Goal: Book appointment/travel/reservation

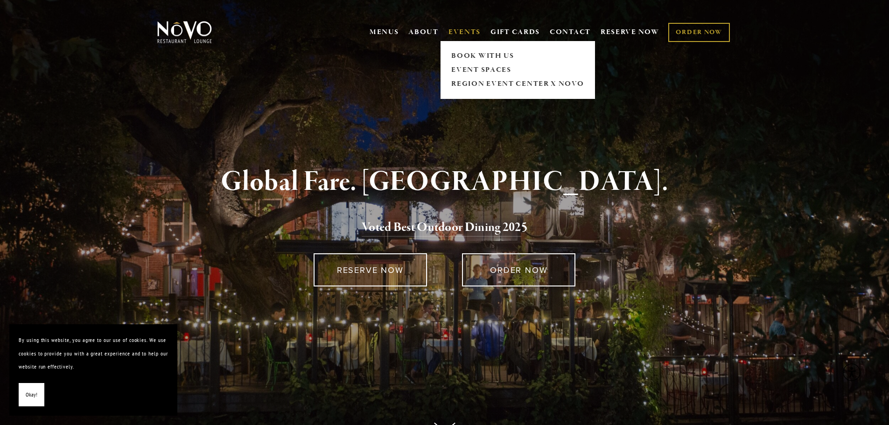
click at [460, 26] on span "EVENTS BOOK WITH US EVENT SPACES REGION EVENT CENTER x NOVO" at bounding box center [464, 32] width 32 height 18
click at [479, 88] on link "REGION EVENT CENTER x NOVO" at bounding box center [517, 84] width 139 height 14
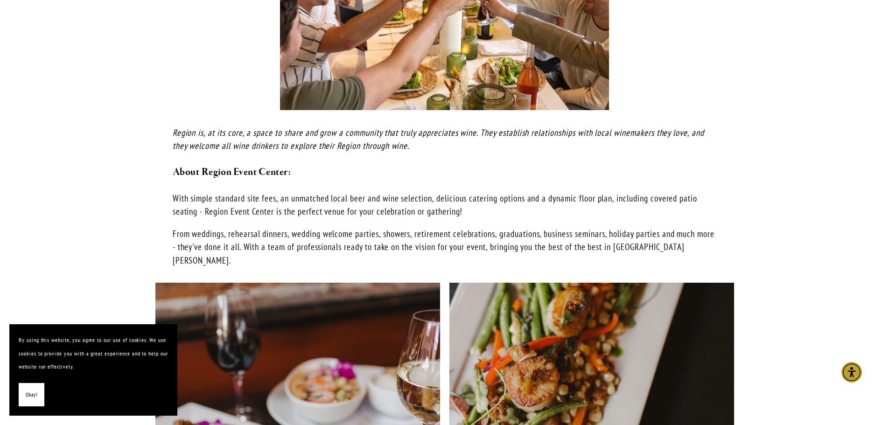
scroll to position [560, 0]
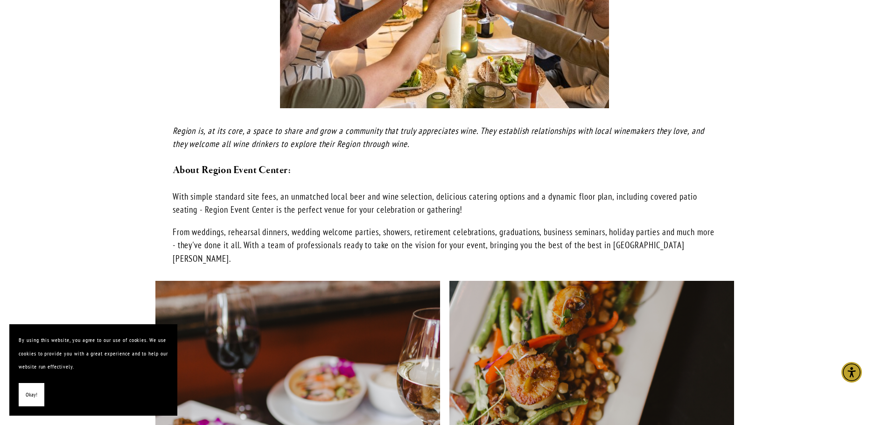
drag, startPoint x: 830, startPoint y: 195, endPoint x: 825, endPoint y: 195, distance: 5.6
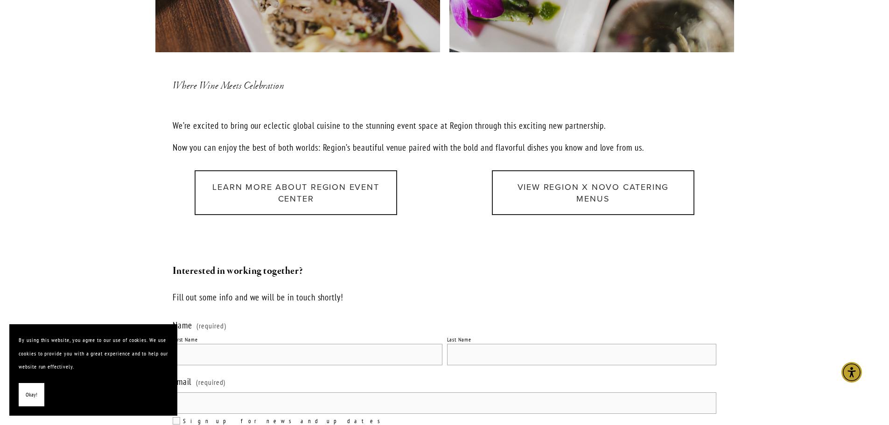
scroll to position [1120, 0]
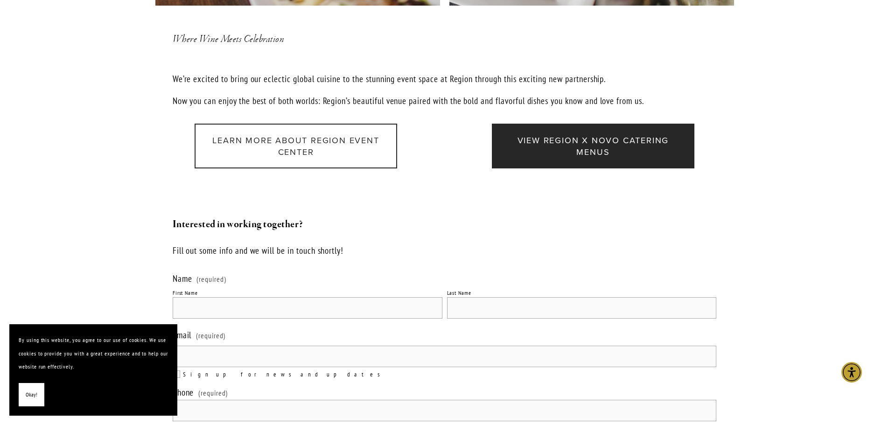
click at [629, 139] on link "View Region x Novo Catering Menus" at bounding box center [593, 146] width 202 height 45
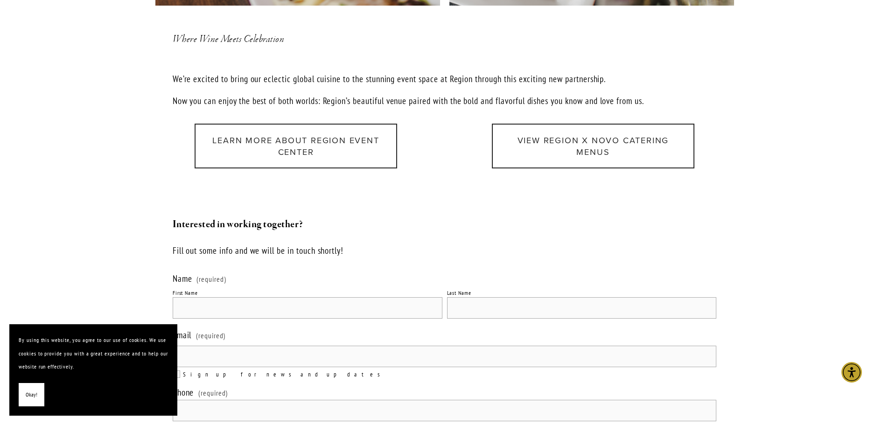
click at [499, 176] on div at bounding box center [445, 192] width 560 height 32
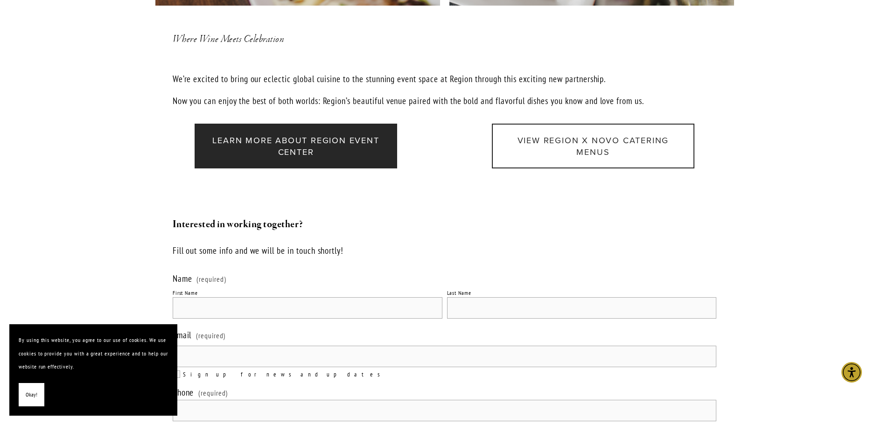
click at [306, 124] on link "Learn more about Region Event Center" at bounding box center [296, 146] width 202 height 45
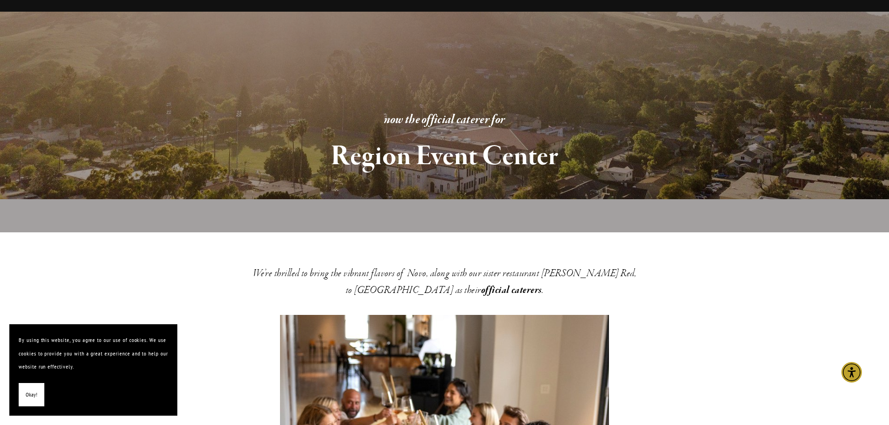
scroll to position [0, 0]
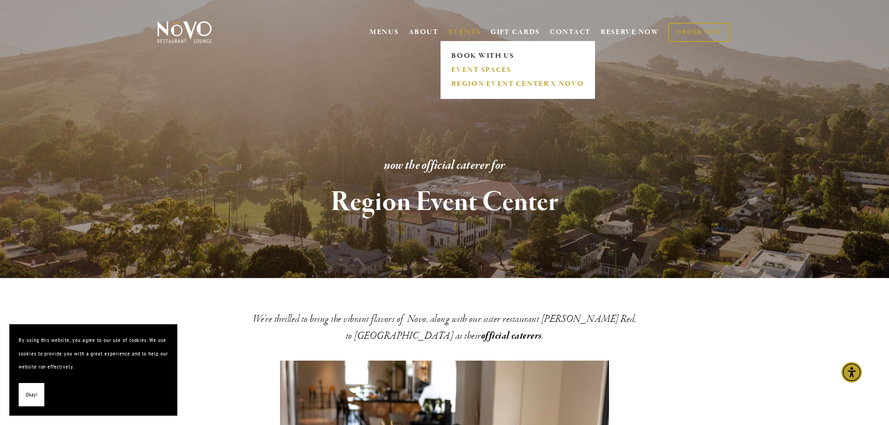
click at [470, 69] on link "EVENT SPACES" at bounding box center [517, 70] width 139 height 14
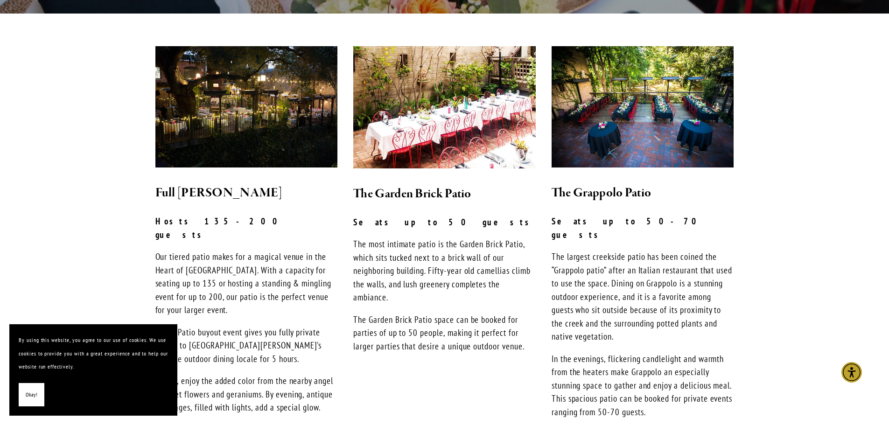
click at [502, 335] on p "The Garden Brick Patio space can be booked for parties of up to 50 people, maki…" at bounding box center [444, 333] width 182 height 40
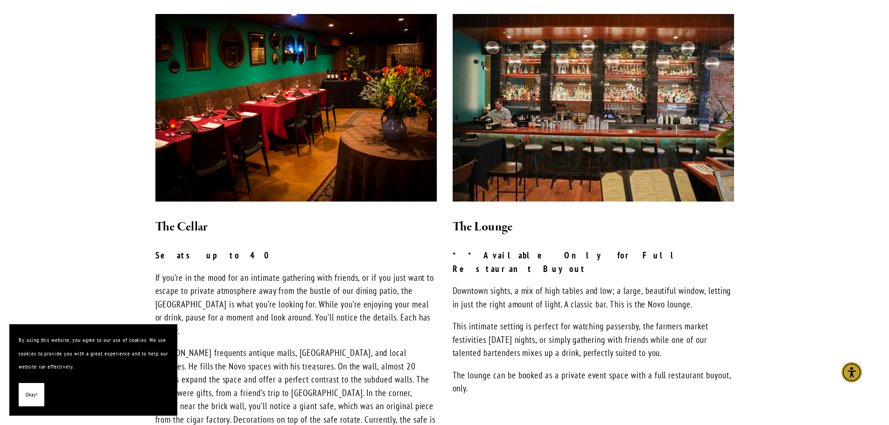
scroll to position [700, 0]
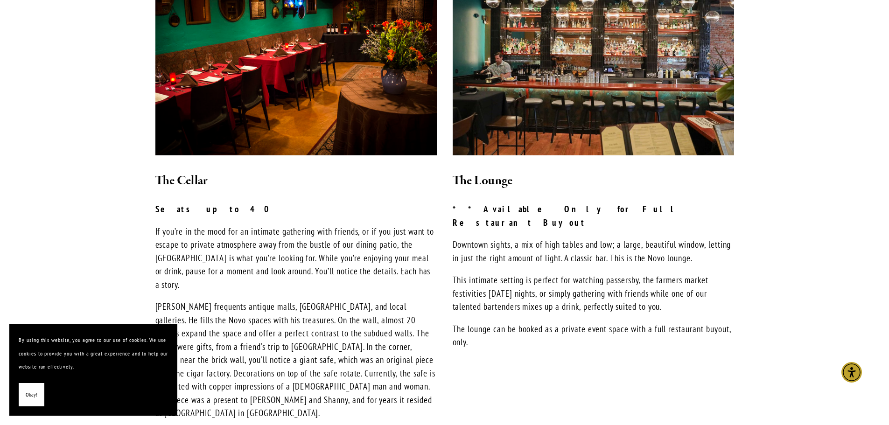
click at [248, 300] on p "Robin frequents antique malls, San Francisco warehouses, and local galleries. H…" at bounding box center [295, 360] width 281 height 120
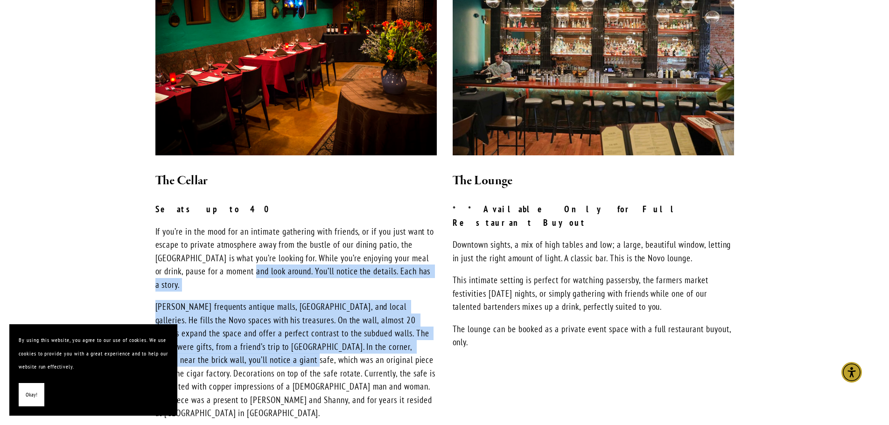
drag, startPoint x: 248, startPoint y: 252, endPoint x: 251, endPoint y: 328, distance: 75.6
click at [251, 328] on div "The Cellar Seats up to 40 If you’re in the mood for an intimate gathering with …" at bounding box center [295, 337] width 281 height 333
click at [251, 328] on p "Robin frequents antique malls, San Francisco warehouses, and local galleries. H…" at bounding box center [295, 360] width 281 height 120
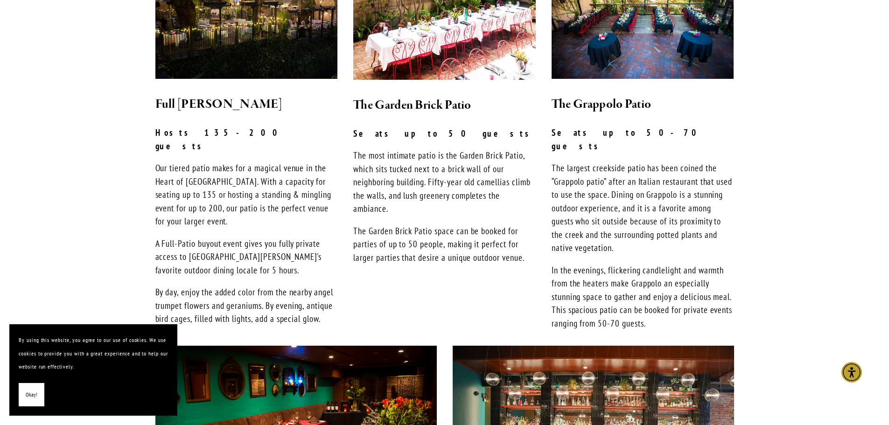
scroll to position [327, 0]
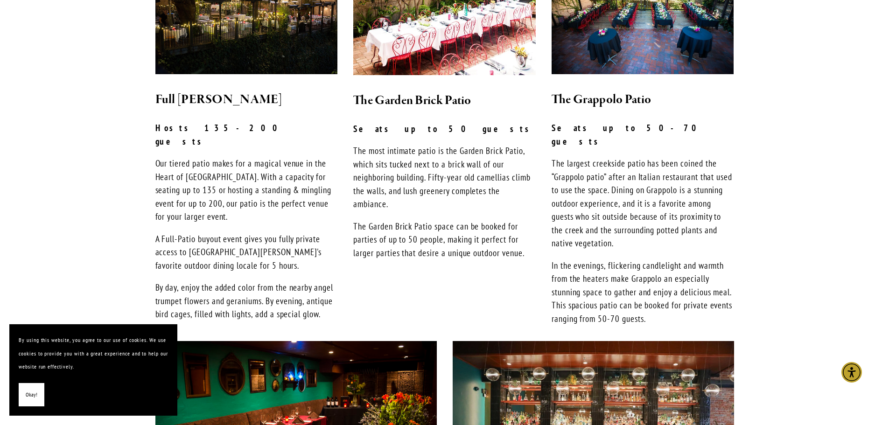
click at [619, 157] on p "The largest creekside patio has been coined the “Grappolo patio” after an Itali…" at bounding box center [642, 203] width 182 height 93
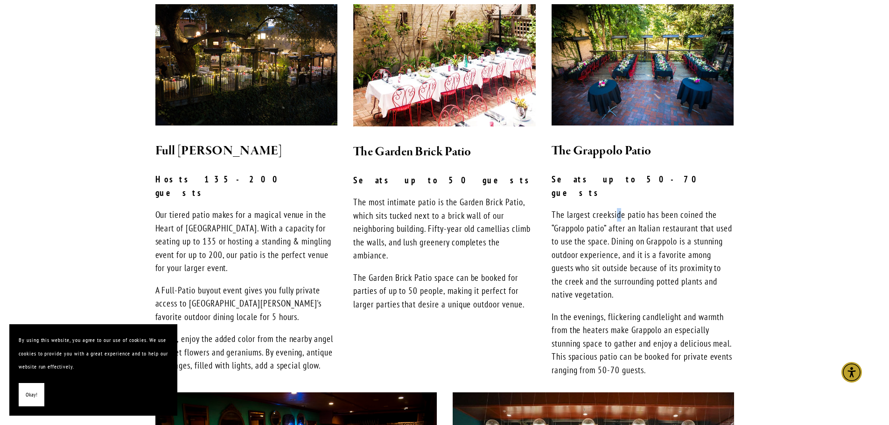
scroll to position [233, 0]
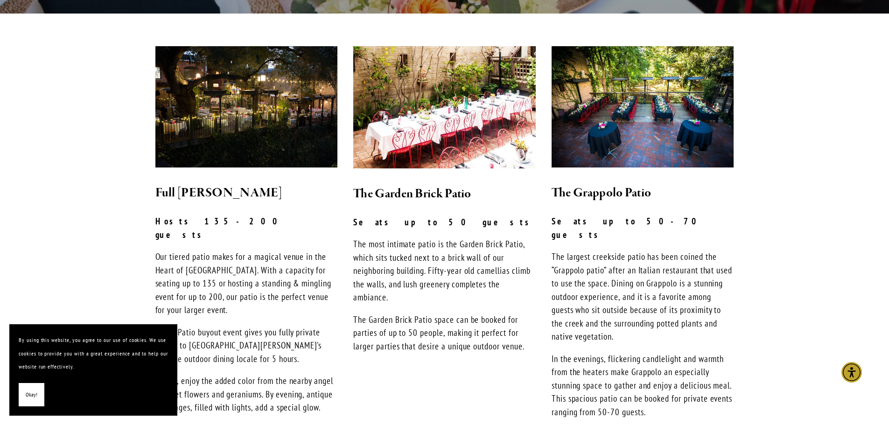
click at [533, 255] on p "The most intimate patio is the Garden Brick Patio, which sits tucked next to a …" at bounding box center [444, 270] width 182 height 67
